Goal: Task Accomplishment & Management: Complete application form

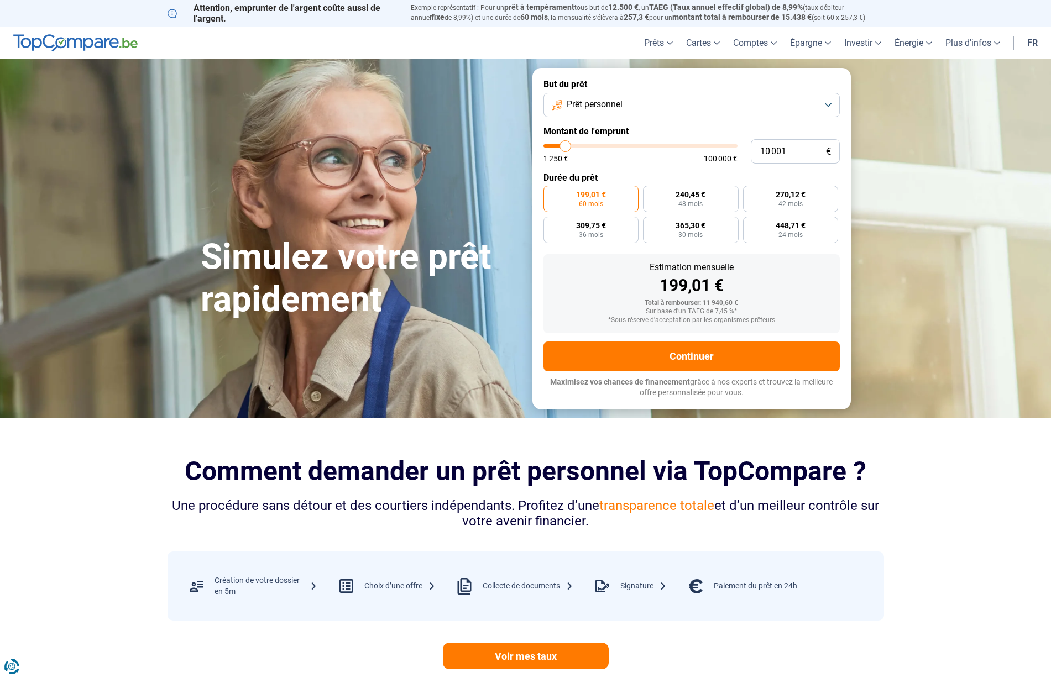
type input "10 250"
type input "10250"
type input "10 500"
type input "10500"
type input "11 000"
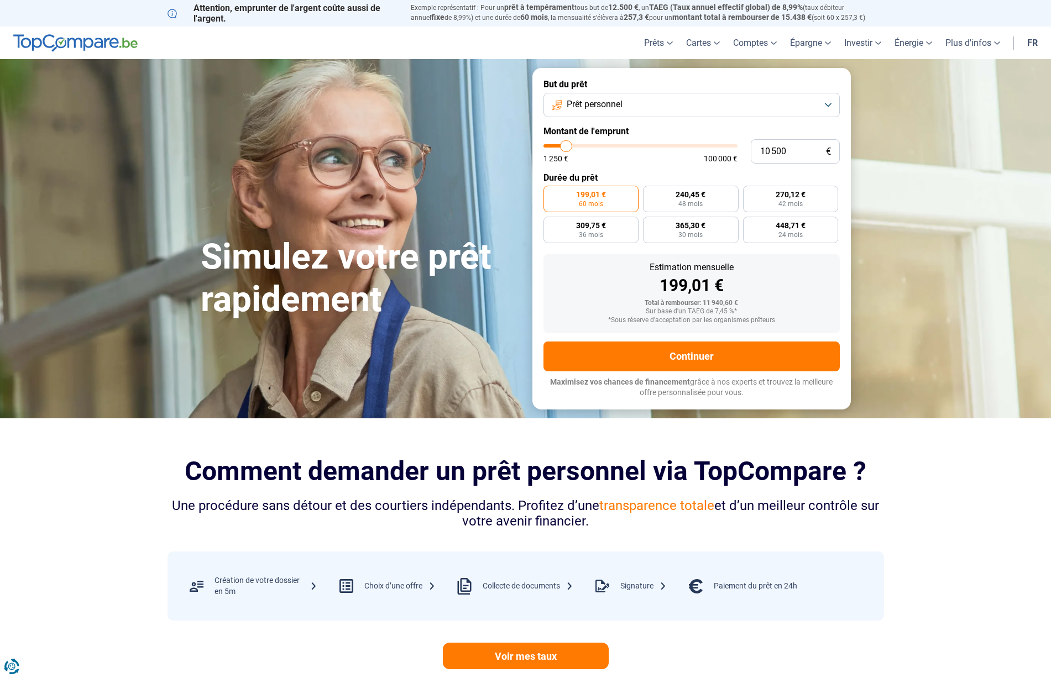
type input "11000"
type input "11 250"
type input "11250"
type input "11 500"
type input "11500"
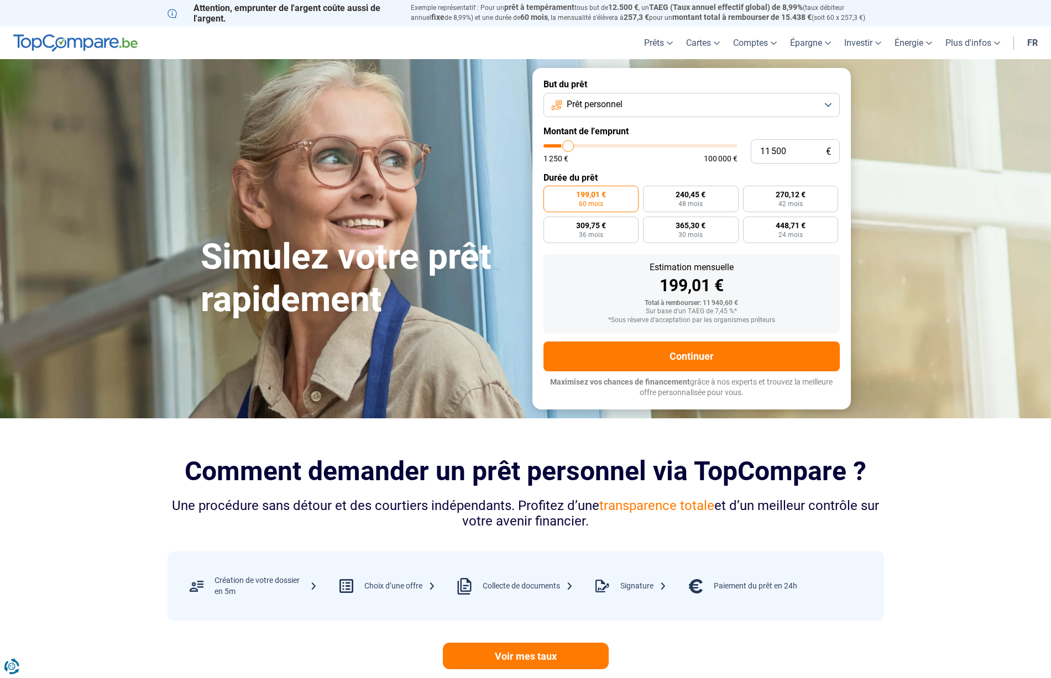
type input "11 750"
type input "11750"
type input "12 000"
type input "12000"
type input "12 500"
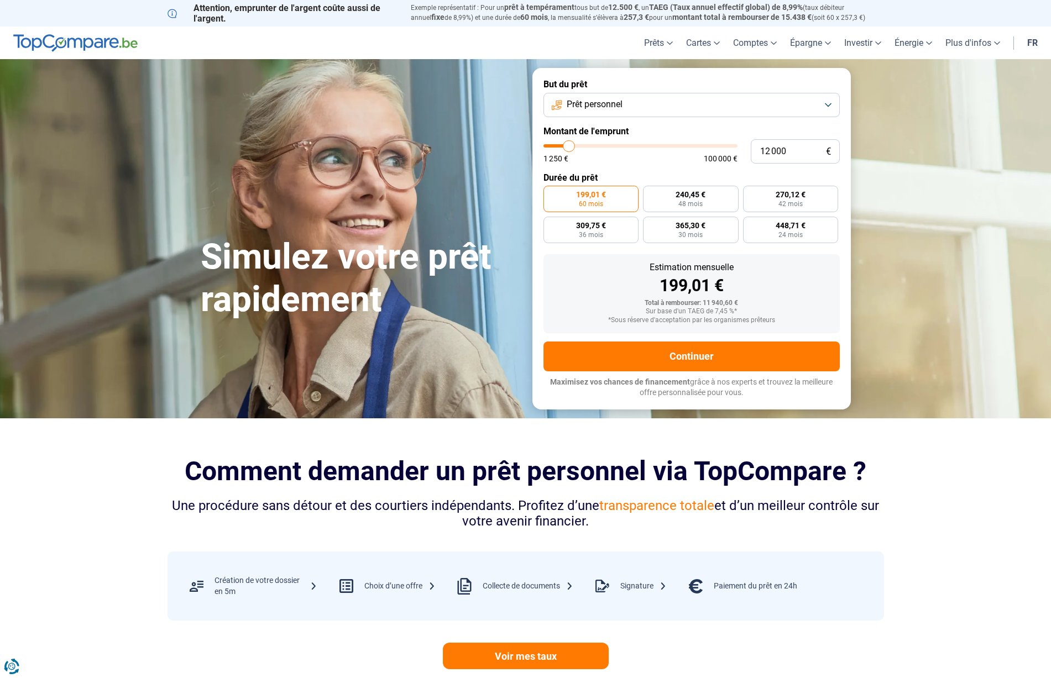
type input "12500"
type input "12 750"
type input "12750"
type input "13 000"
type input "13000"
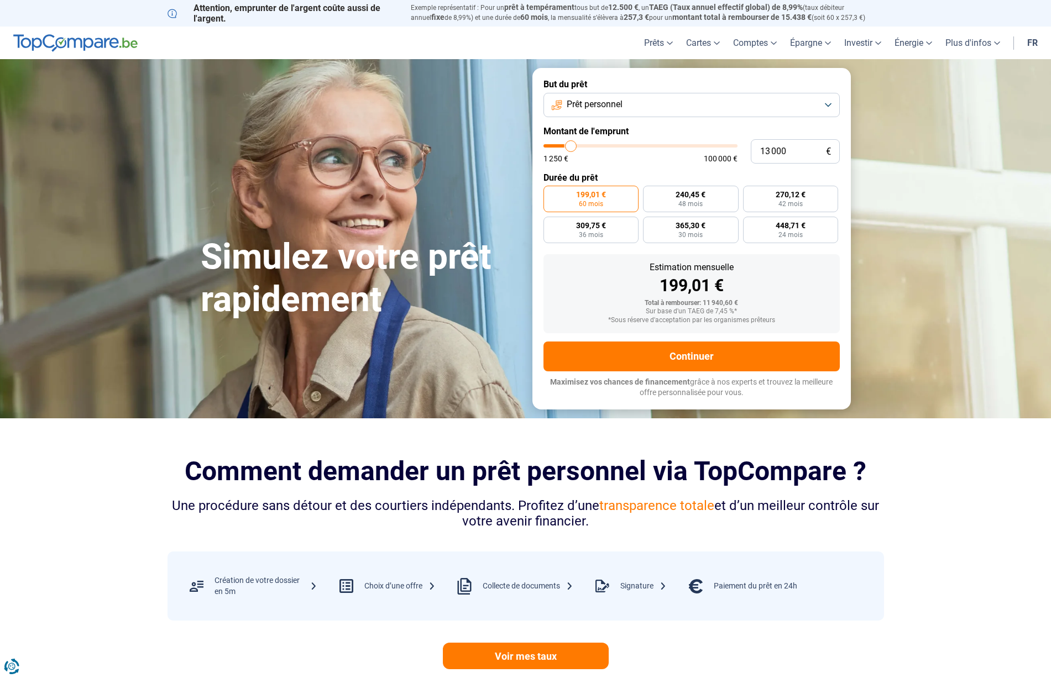
type input "14 000"
type input "14000"
type input "14 750"
type input "14750"
type input "15 750"
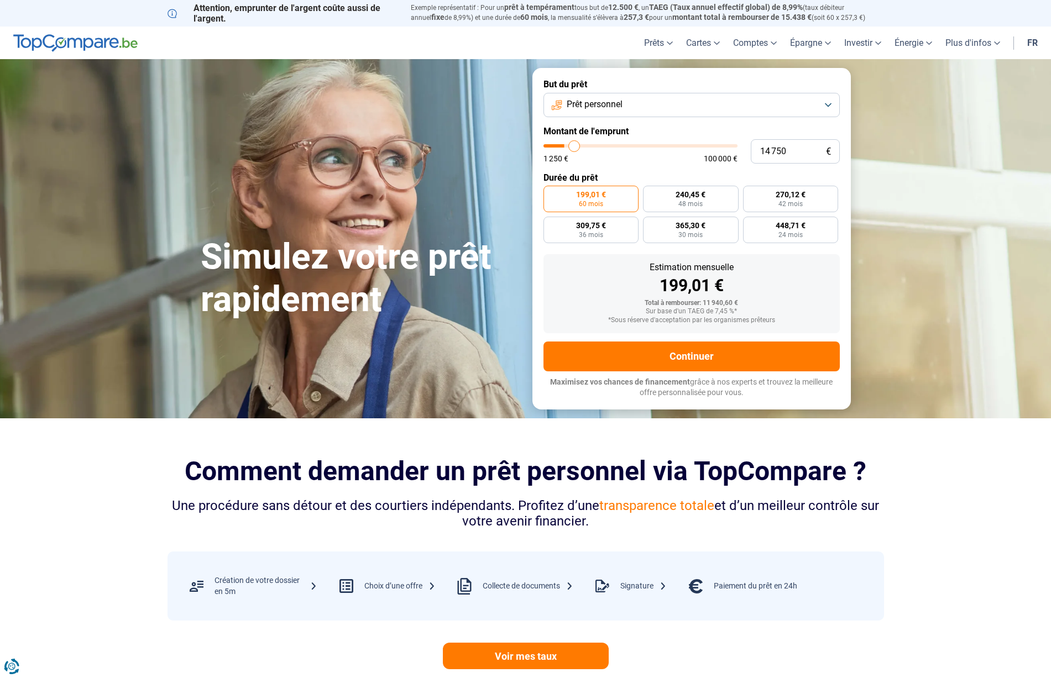
type input "15750"
type input "16 000"
type input "16000"
type input "16 250"
type input "16250"
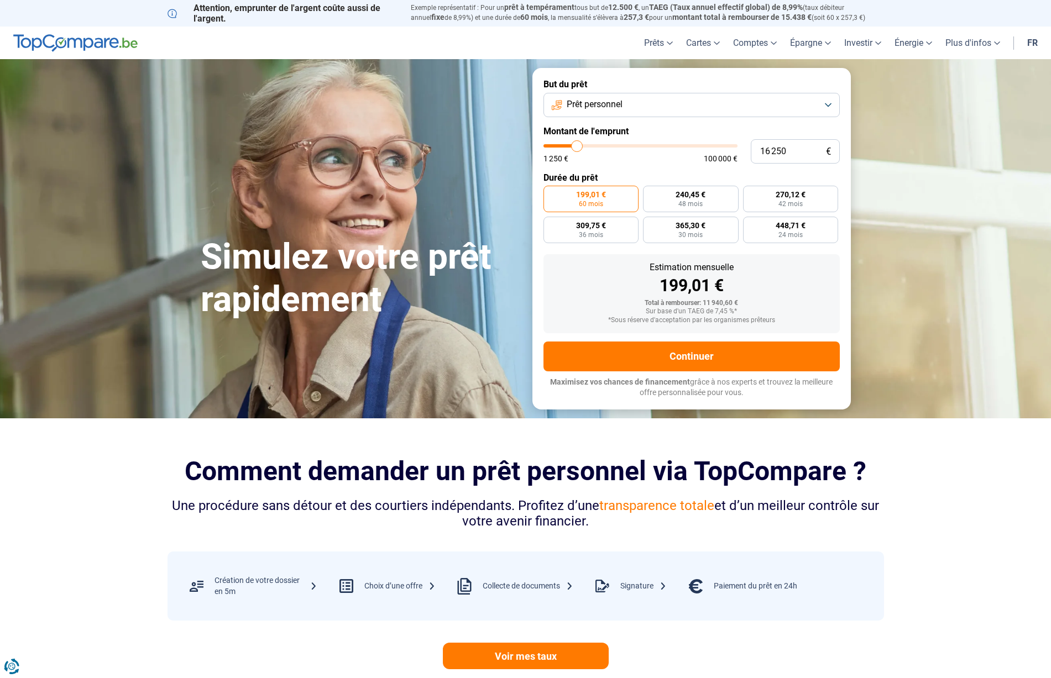
type input "16 500"
type input "16500"
type input "17 000"
type input "17000"
type input "17 250"
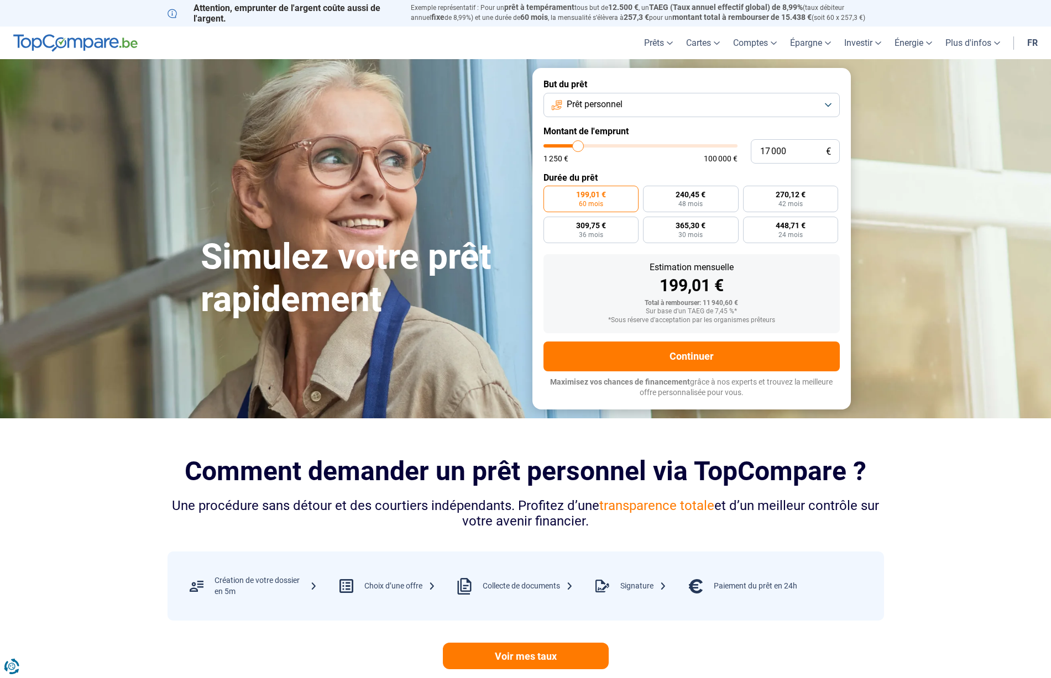
type input "17250"
type input "17 500"
type input "17500"
type input "18 500"
type input "18500"
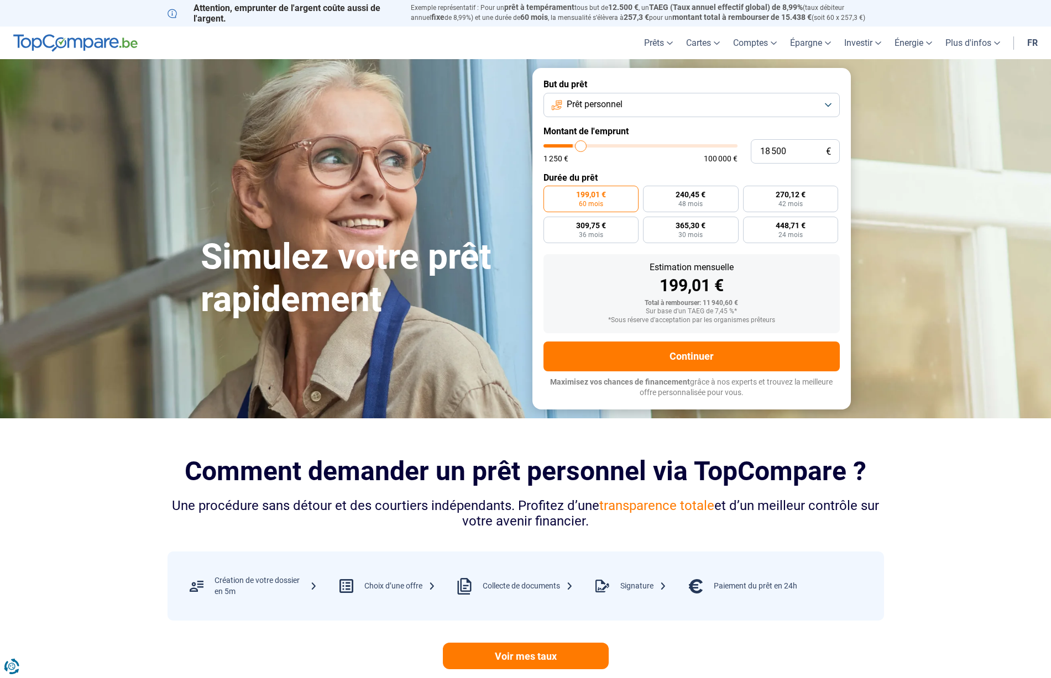
type input "19 250"
type input "19250"
type input "19 750"
type input "19750"
type input "20 000"
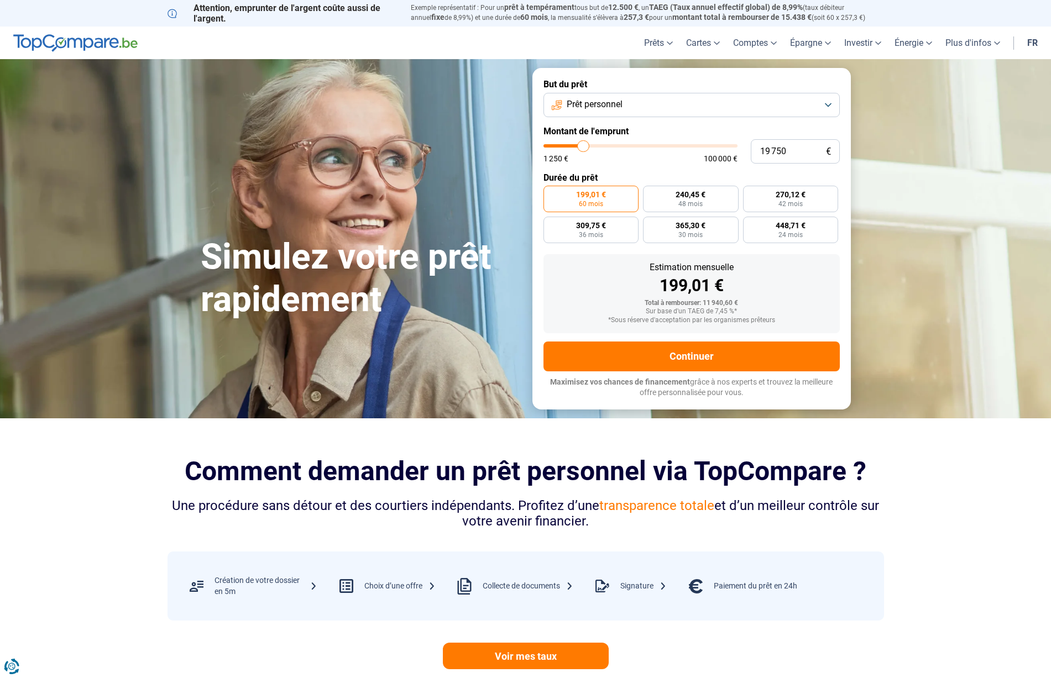
type input "20000"
type input "21 750"
type input "21750"
type input "22 750"
type input "22750"
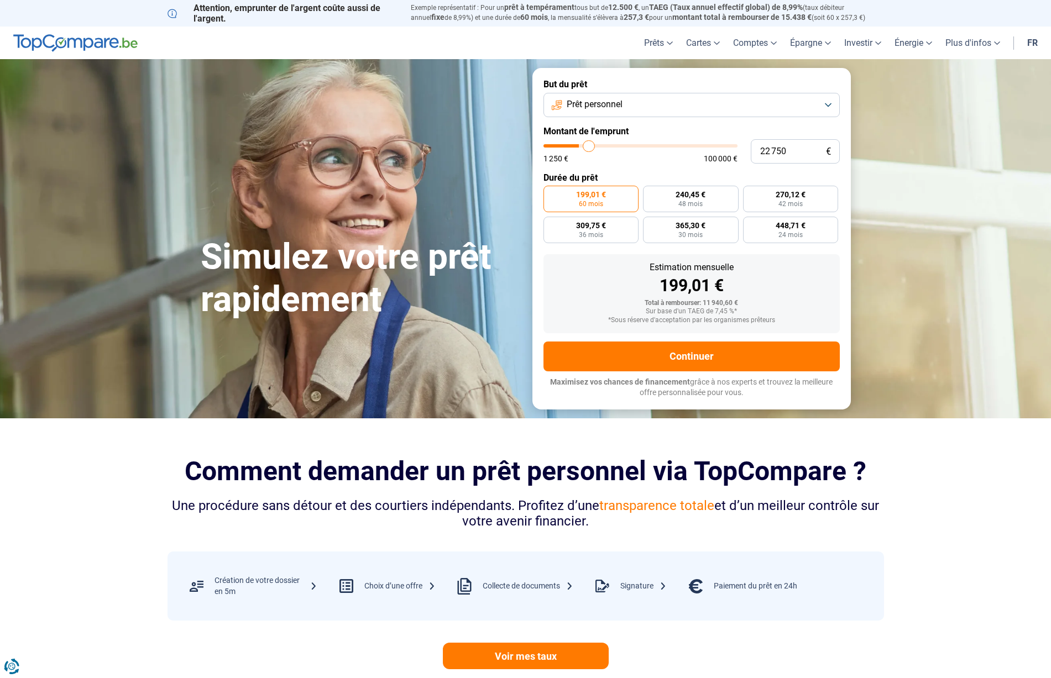
type input "24 500"
type input "24500"
type input "25 250"
type input "25250"
type input "25 750"
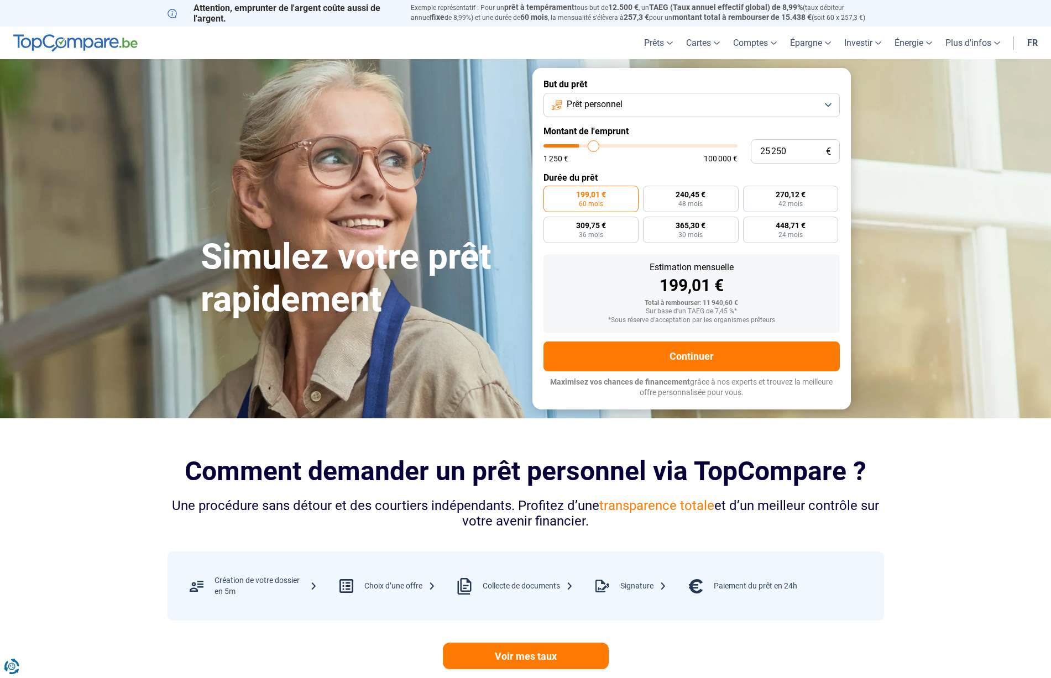
type input "25750"
type input "26 000"
type input "26000"
type input "26 250"
type input "26250"
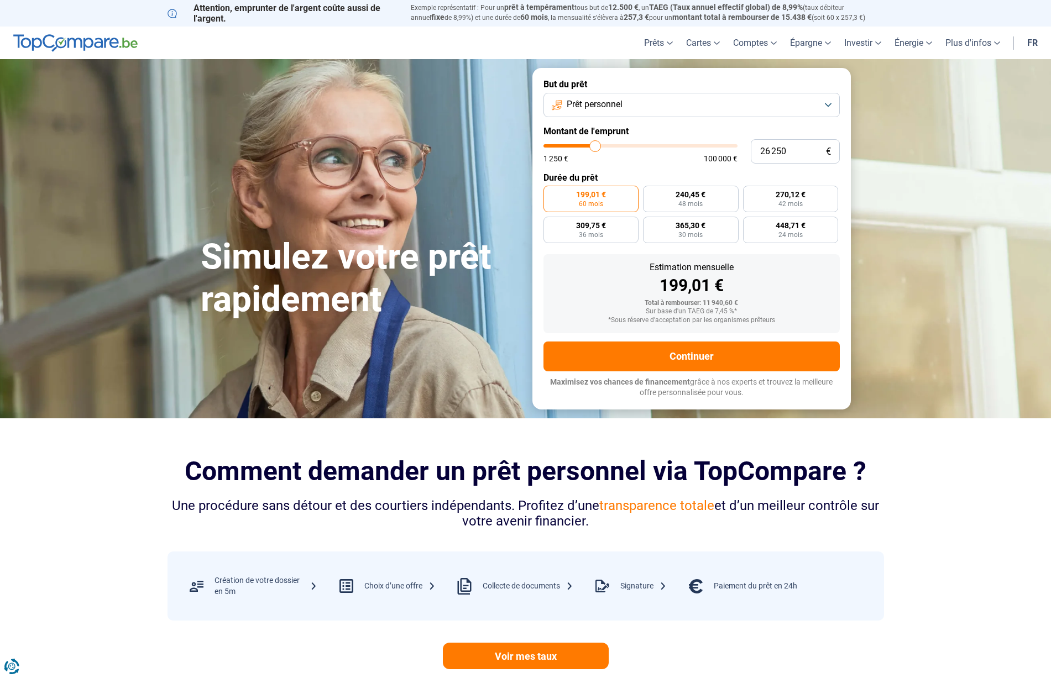
type input "27 250"
type input "27250"
type input "29 000"
type input "29000"
type input "30 750"
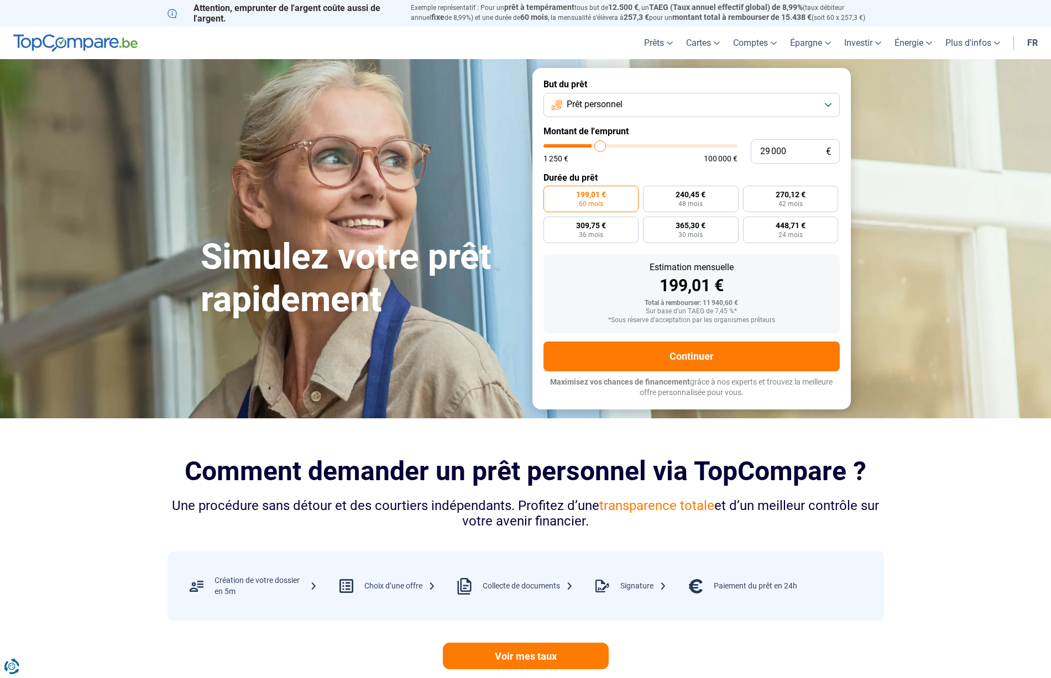
type input "30750"
type input "32 500"
type input "32500"
type input "34 000"
type input "34000"
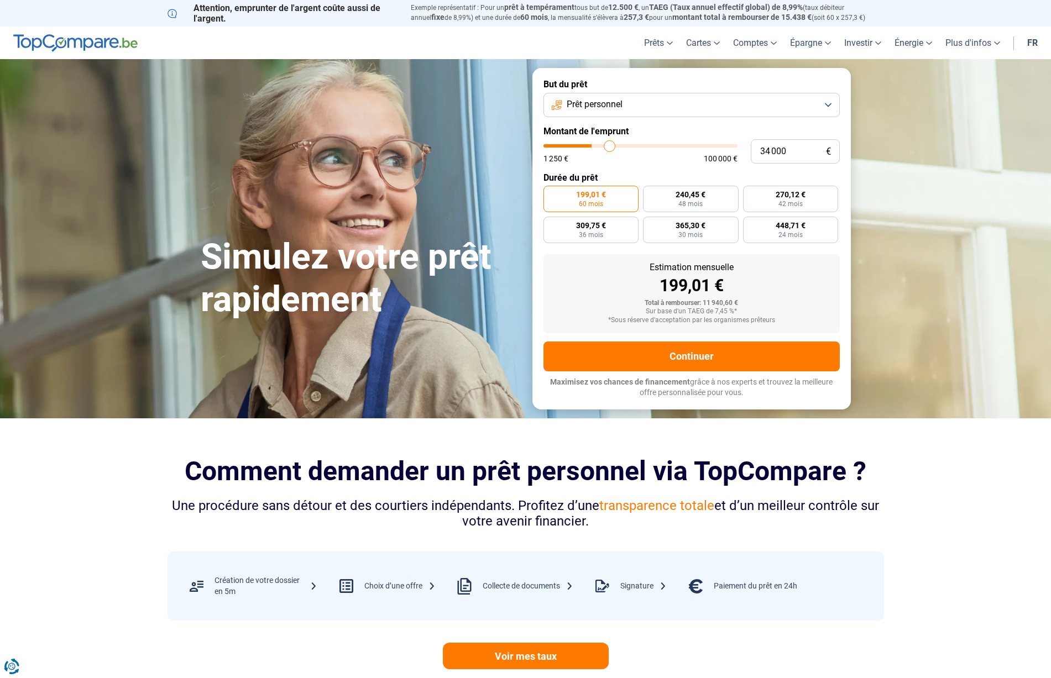
type input "35 750"
type input "35750"
type input "36 750"
type input "36750"
type input "37 000"
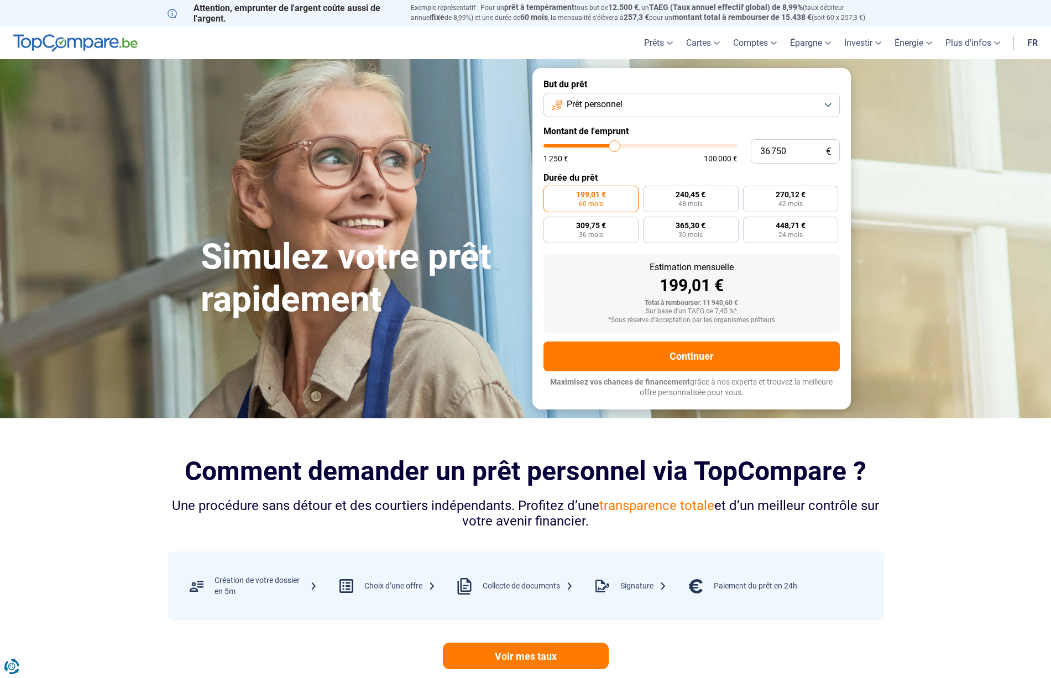
type input "37000"
type input "37 250"
drag, startPoint x: 566, startPoint y: 145, endPoint x: 616, endPoint y: 149, distance: 49.9
type input "37250"
click at [616, 148] on input "range" at bounding box center [640, 145] width 194 height 3
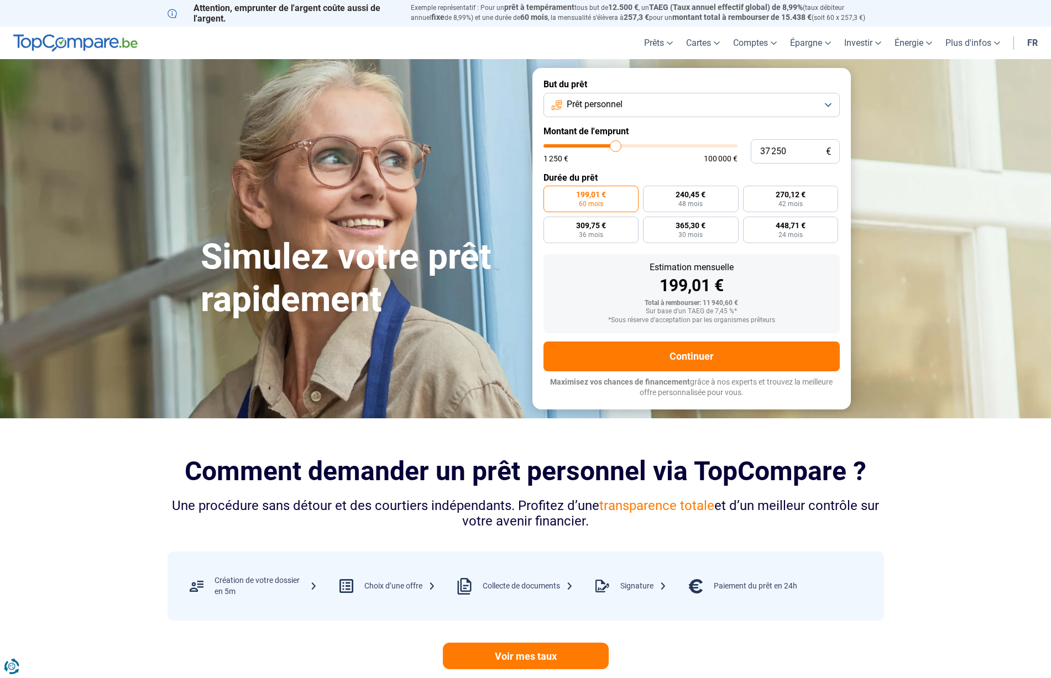
radio input "false"
type input "37 000"
type input "37000"
type input "36 750"
type input "36750"
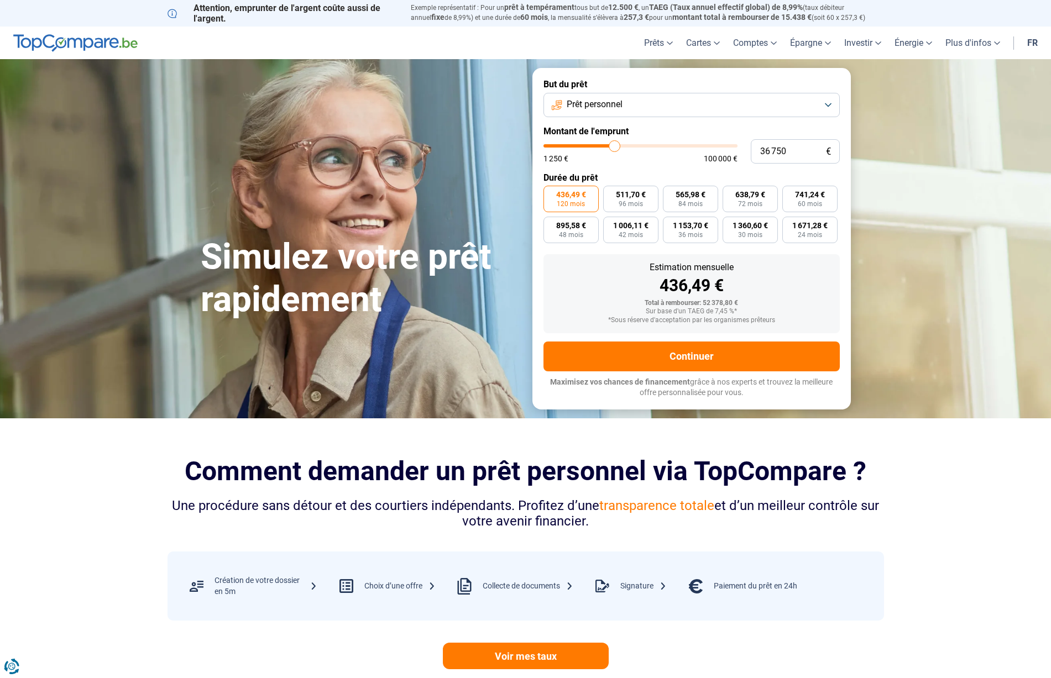
type input "36 500"
type input "36500"
type input "36 250"
type input "36250"
type input "35 750"
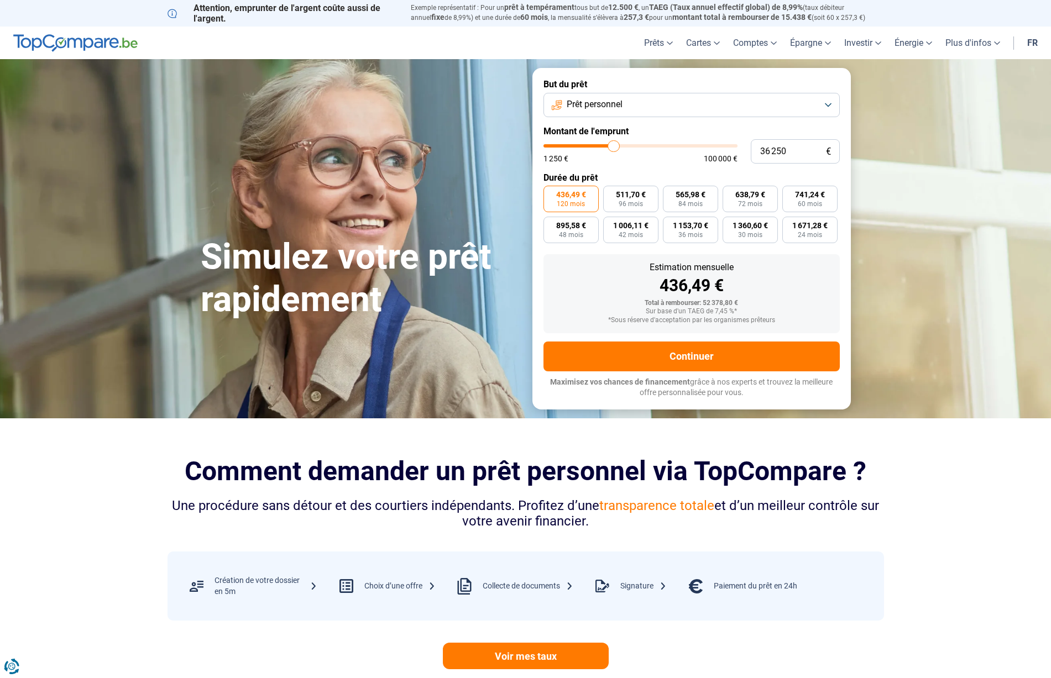
type input "35750"
type input "35 500"
type input "35500"
type input "35 250"
type input "35250"
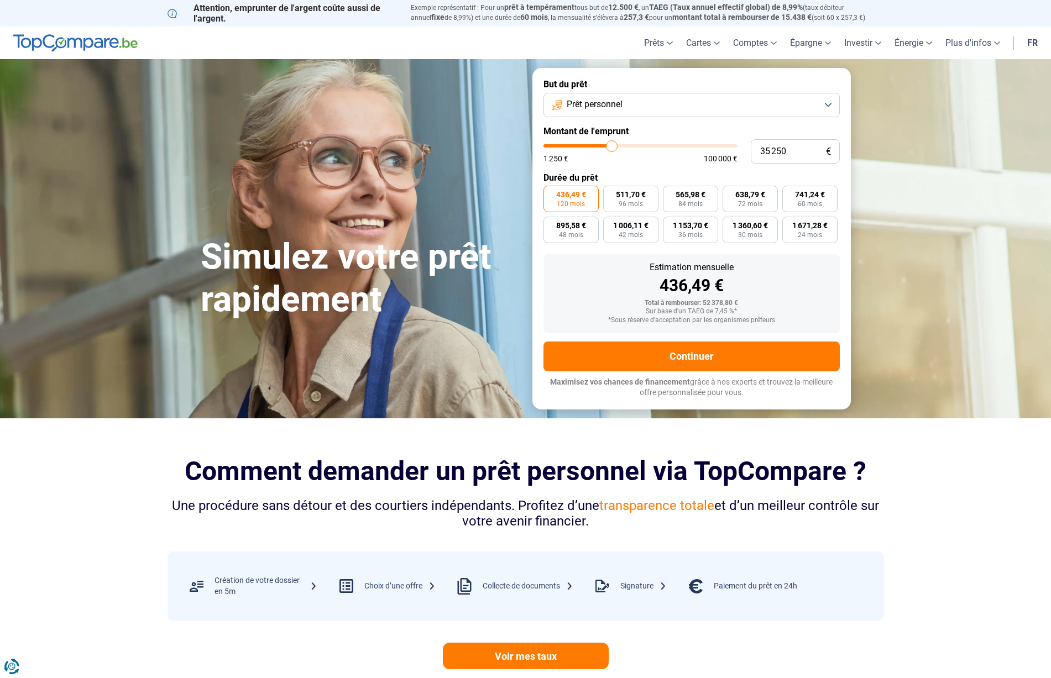
type input "35 000"
type input "35000"
type input "34 750"
type input "34750"
type input "34 250"
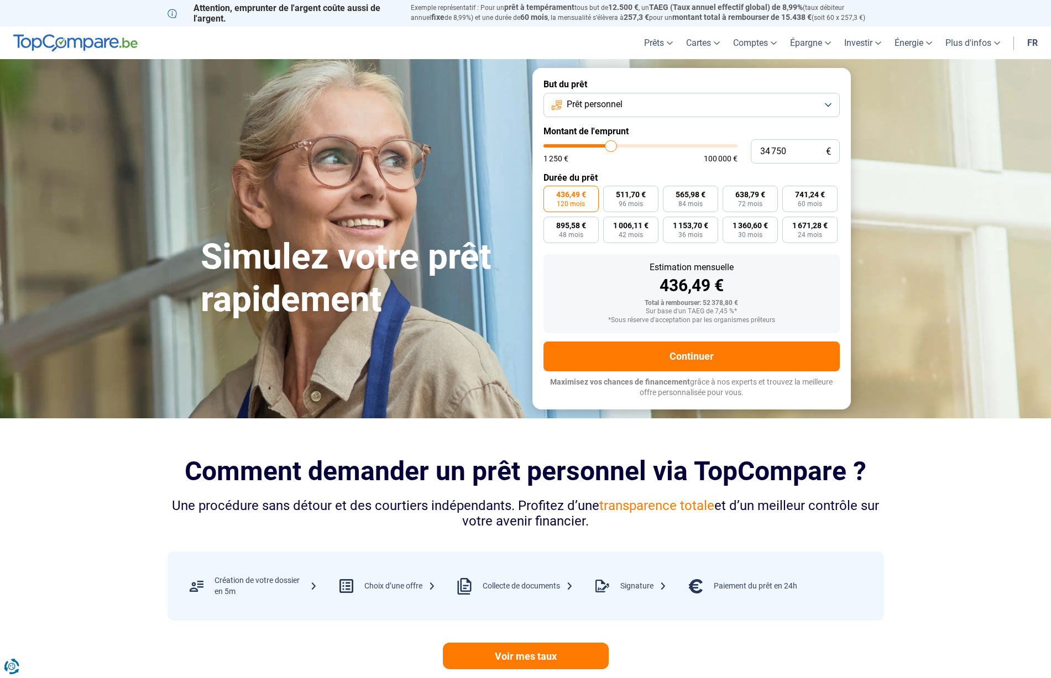
type input "34250"
type input "34 000"
type input "34000"
type input "33 750"
type input "33750"
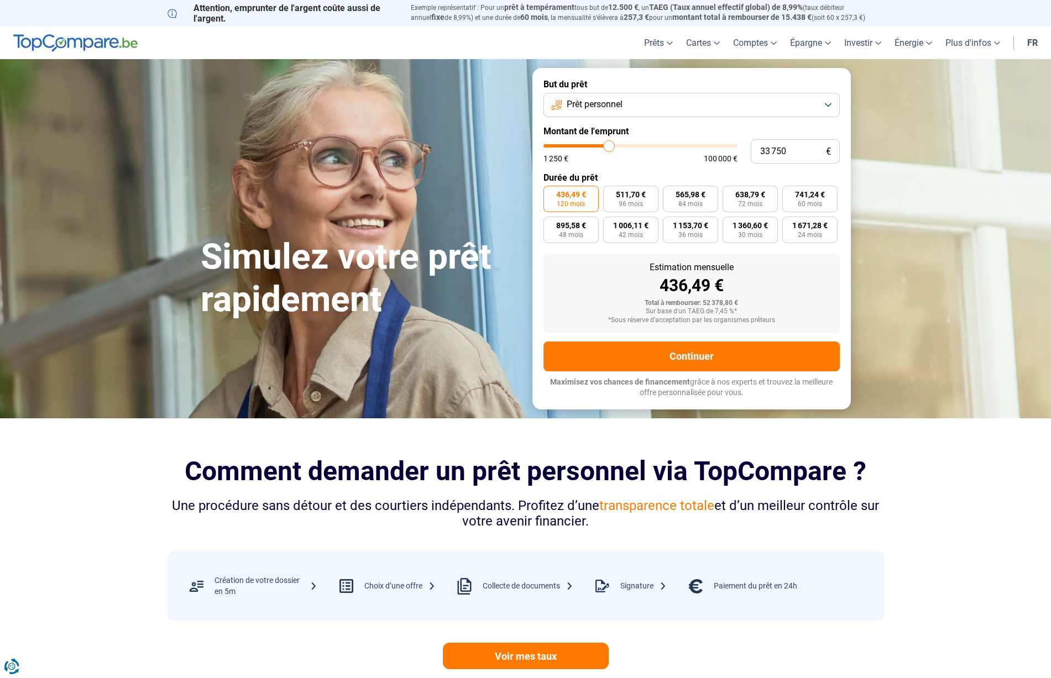
type input "33 500"
type input "33500"
type input "33 250"
type input "33250"
type input "32 750"
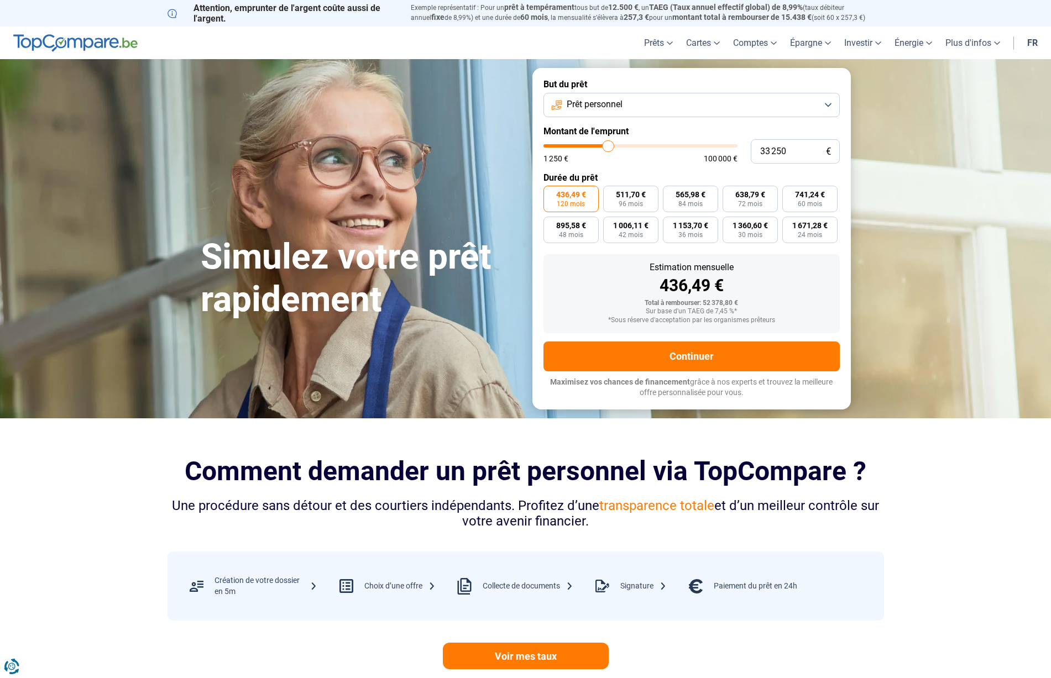
type input "32750"
type input "32 500"
type input "32500"
type input "32 250"
type input "32250"
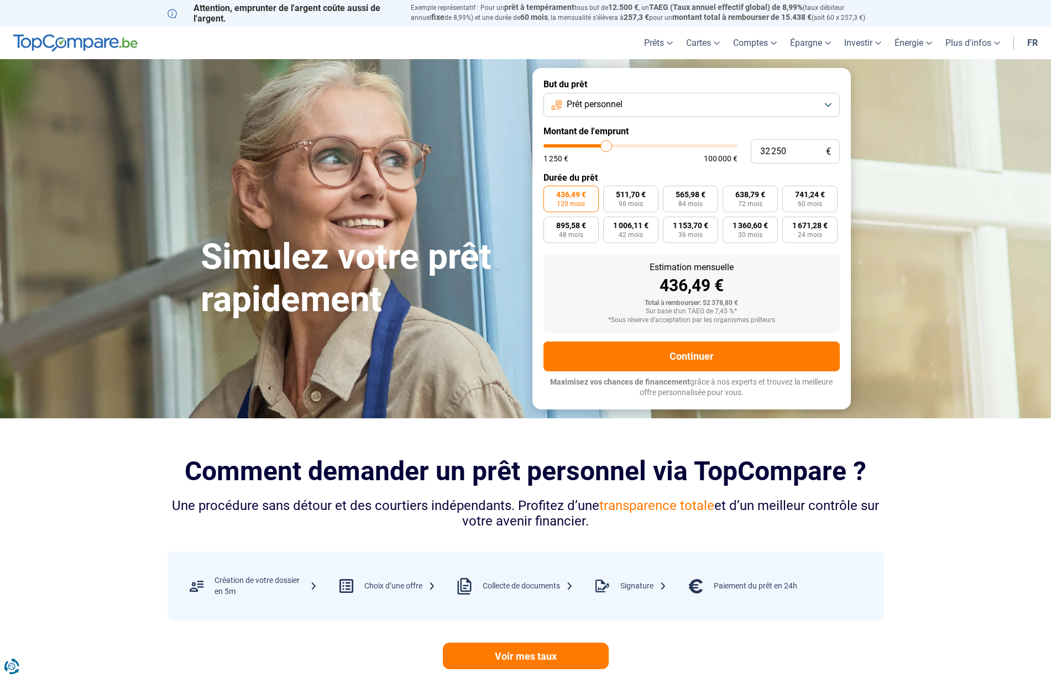
type input "32 000"
type input "32000"
type input "31 750"
drag, startPoint x: 616, startPoint y: 149, endPoint x: 605, endPoint y: 150, distance: 10.6
type input "31750"
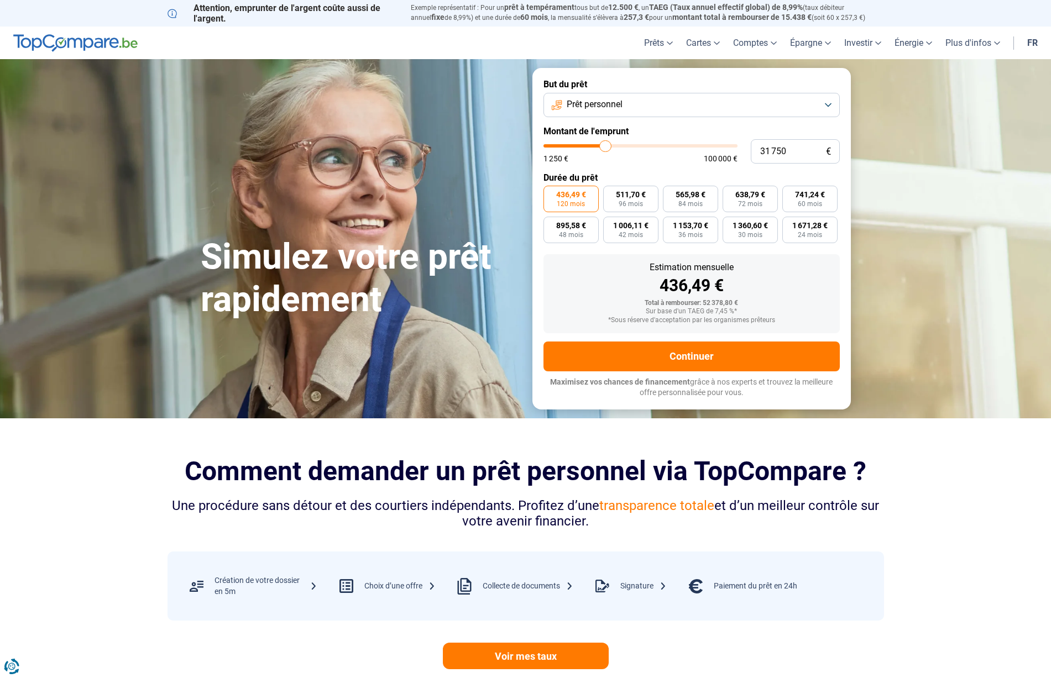
click at [605, 148] on input "range" at bounding box center [640, 145] width 194 height 3
click at [789, 154] on input "31 750" at bounding box center [795, 151] width 89 height 24
type input "3 175"
type input "3250"
type input "317"
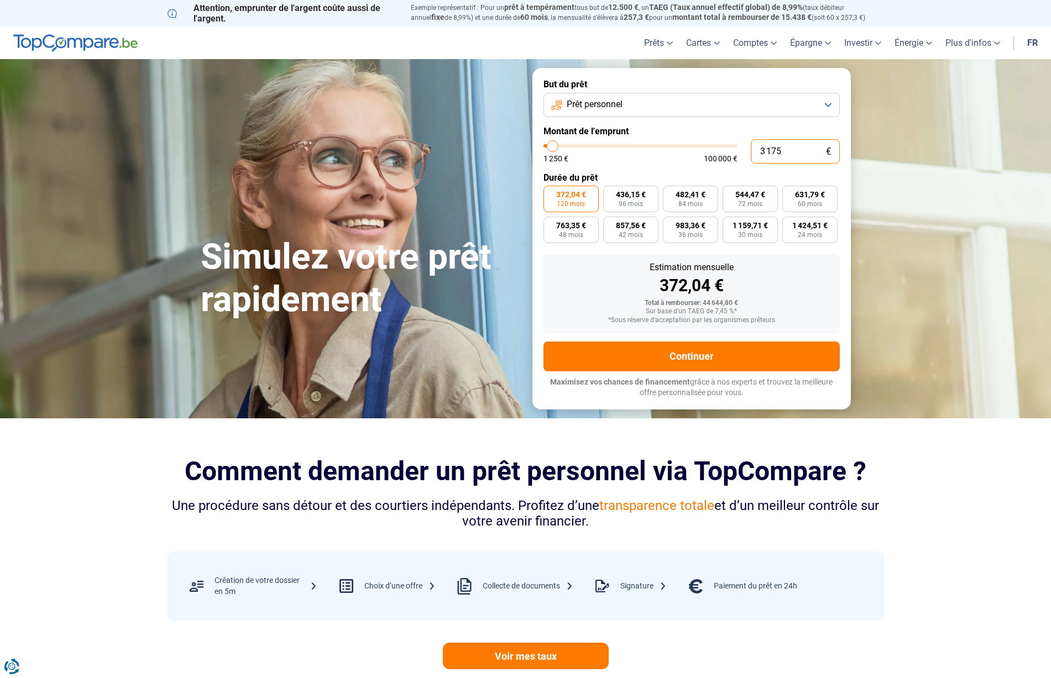
type input "1250"
type input "31"
type input "1250"
type input "3"
type input "1250"
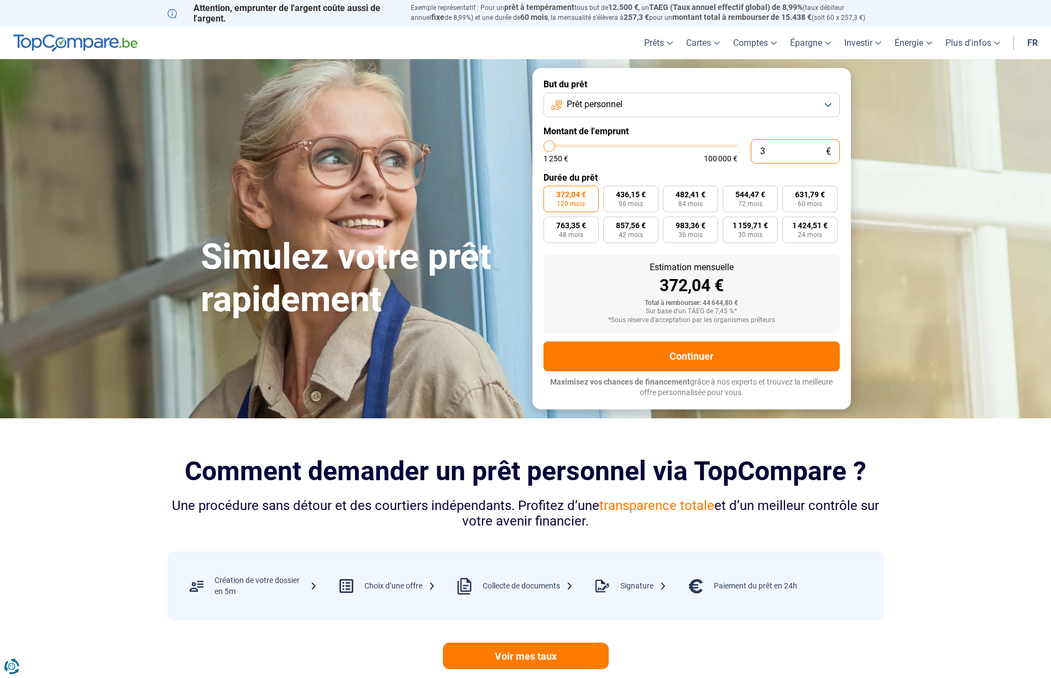
type input "0"
type input "1250"
type input "2"
type input "1250"
type input "20"
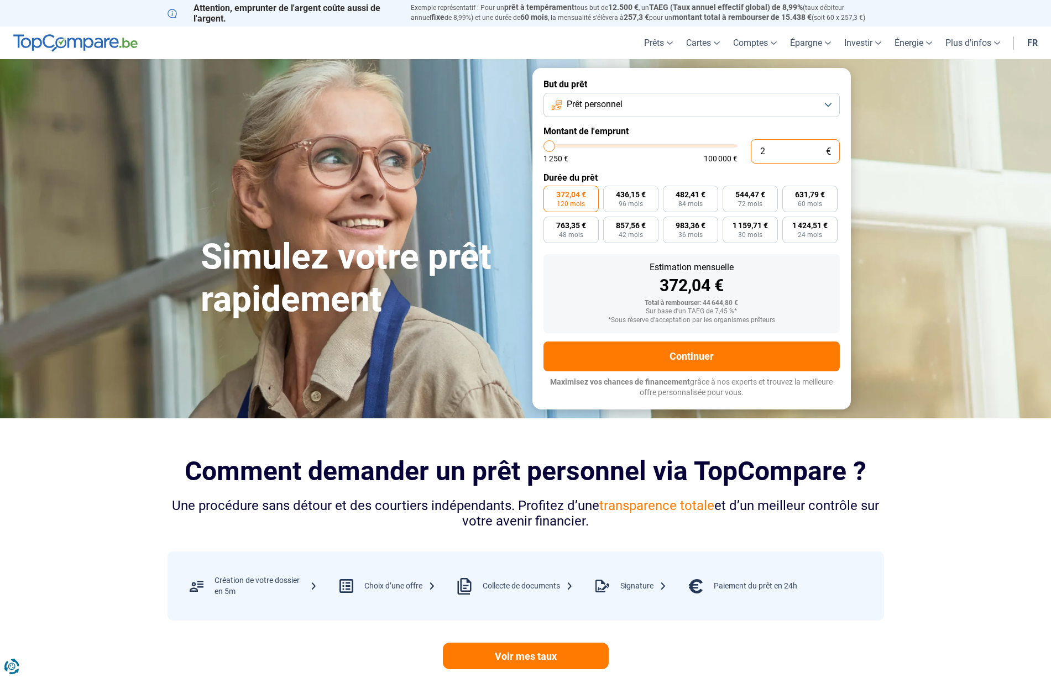
type input "1250"
type input "200"
type input "1250"
type input "2 000"
type input "2000"
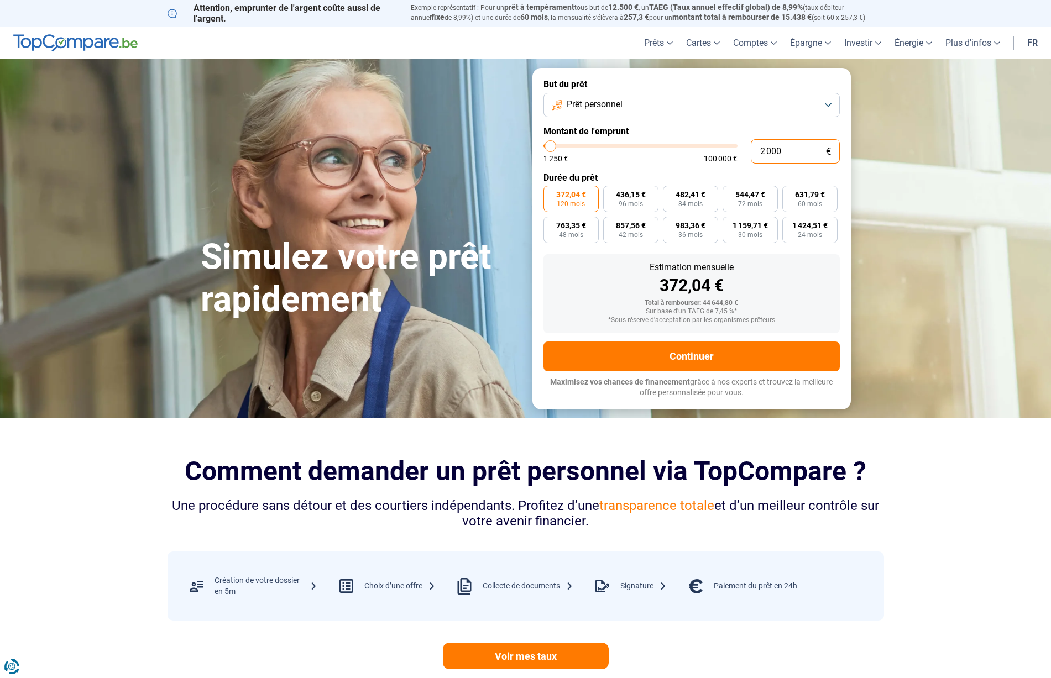
type input "20 000"
type input "20000"
radio input "true"
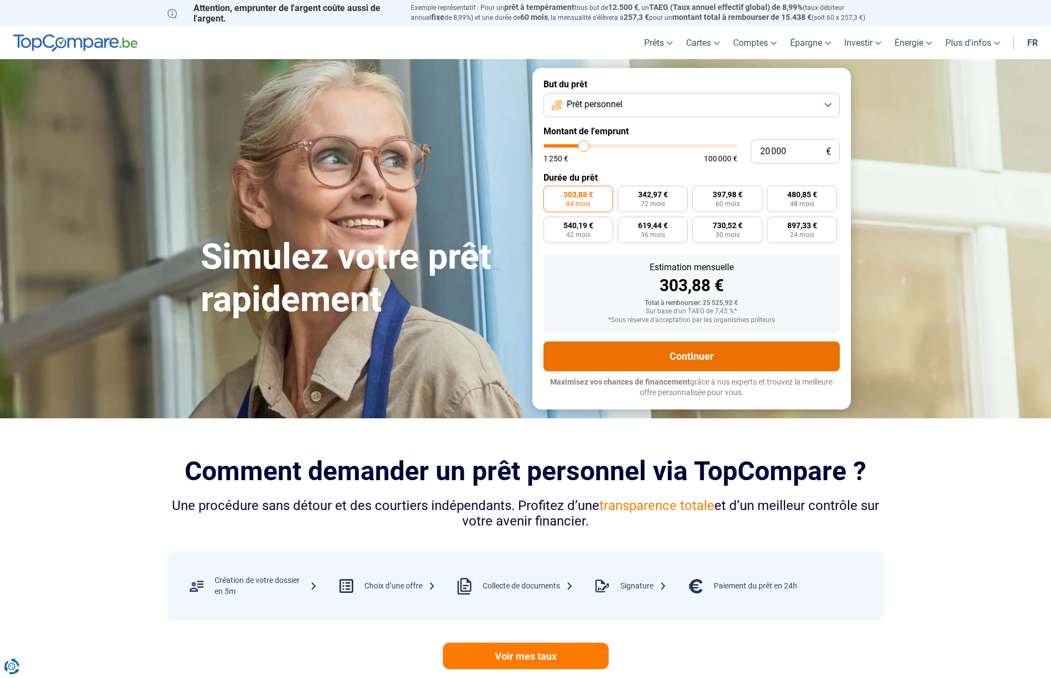
click at [691, 353] on button "Continuer" at bounding box center [691, 357] width 296 height 30
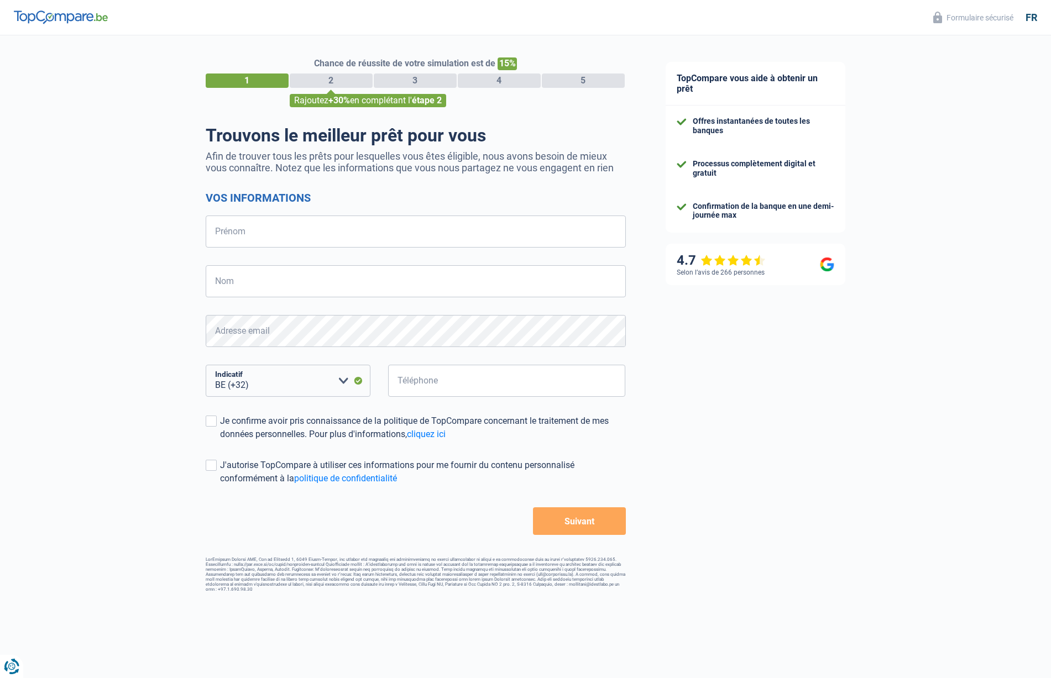
select select "32"
